Goal: Task Accomplishment & Management: Manage account settings

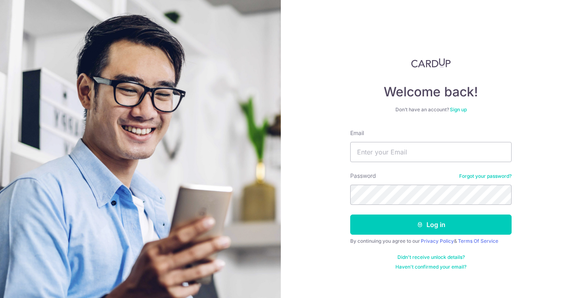
type input "[EMAIL_ADDRESS][DOMAIN_NAME]"
click at [350, 214] on button "Log in" at bounding box center [430, 224] width 161 height 20
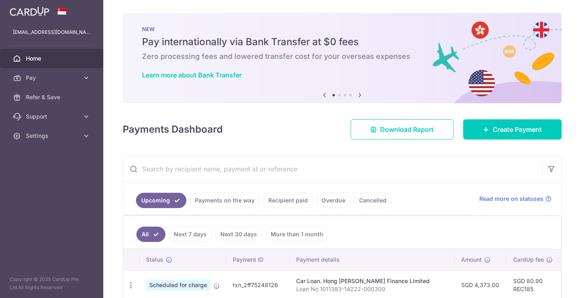
scroll to position [144, 0]
